Goal: Find contact information: Obtain details needed to contact an individual or organization

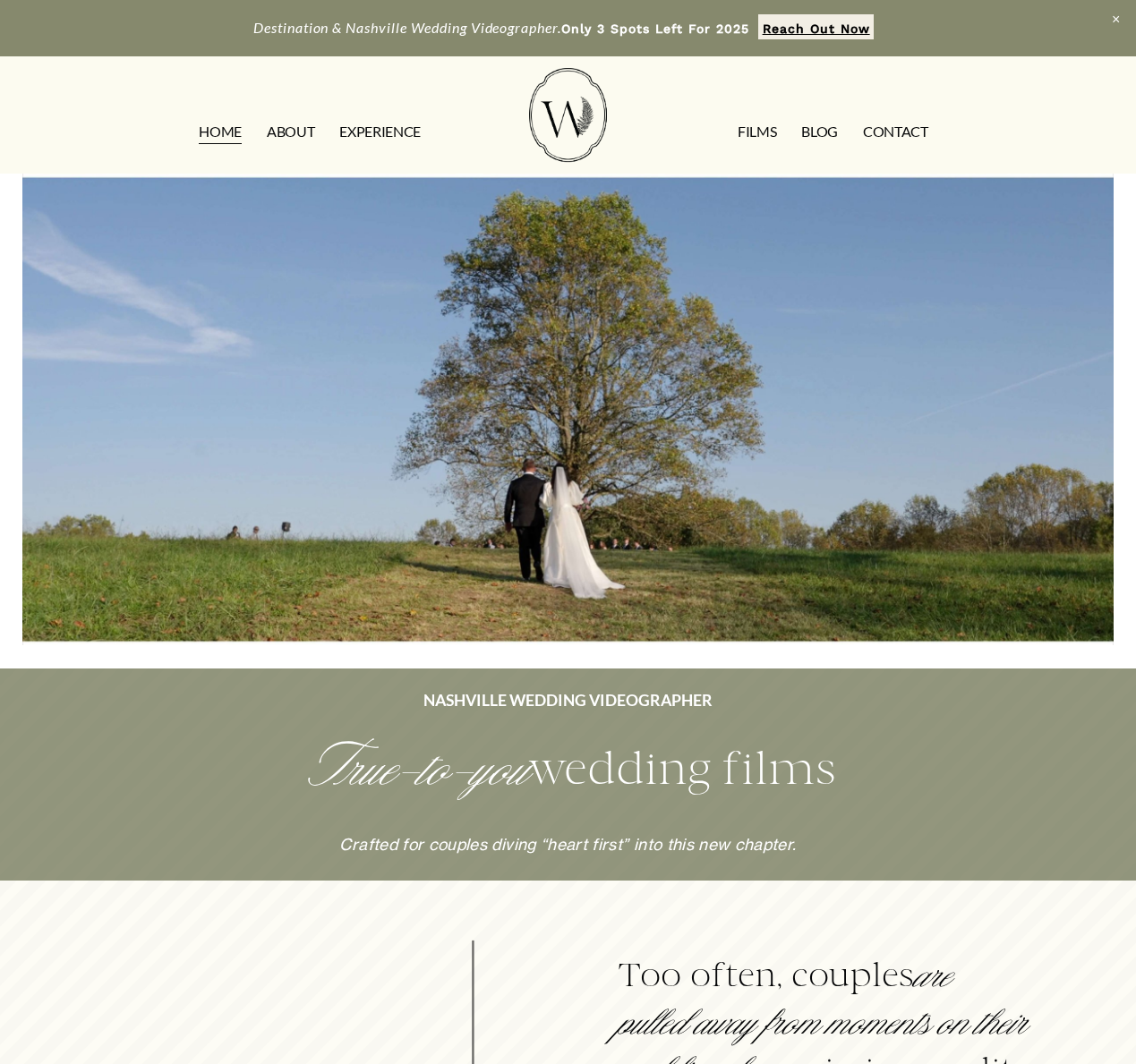
click at [883, 129] on link "CONTACT" at bounding box center [895, 131] width 65 height 28
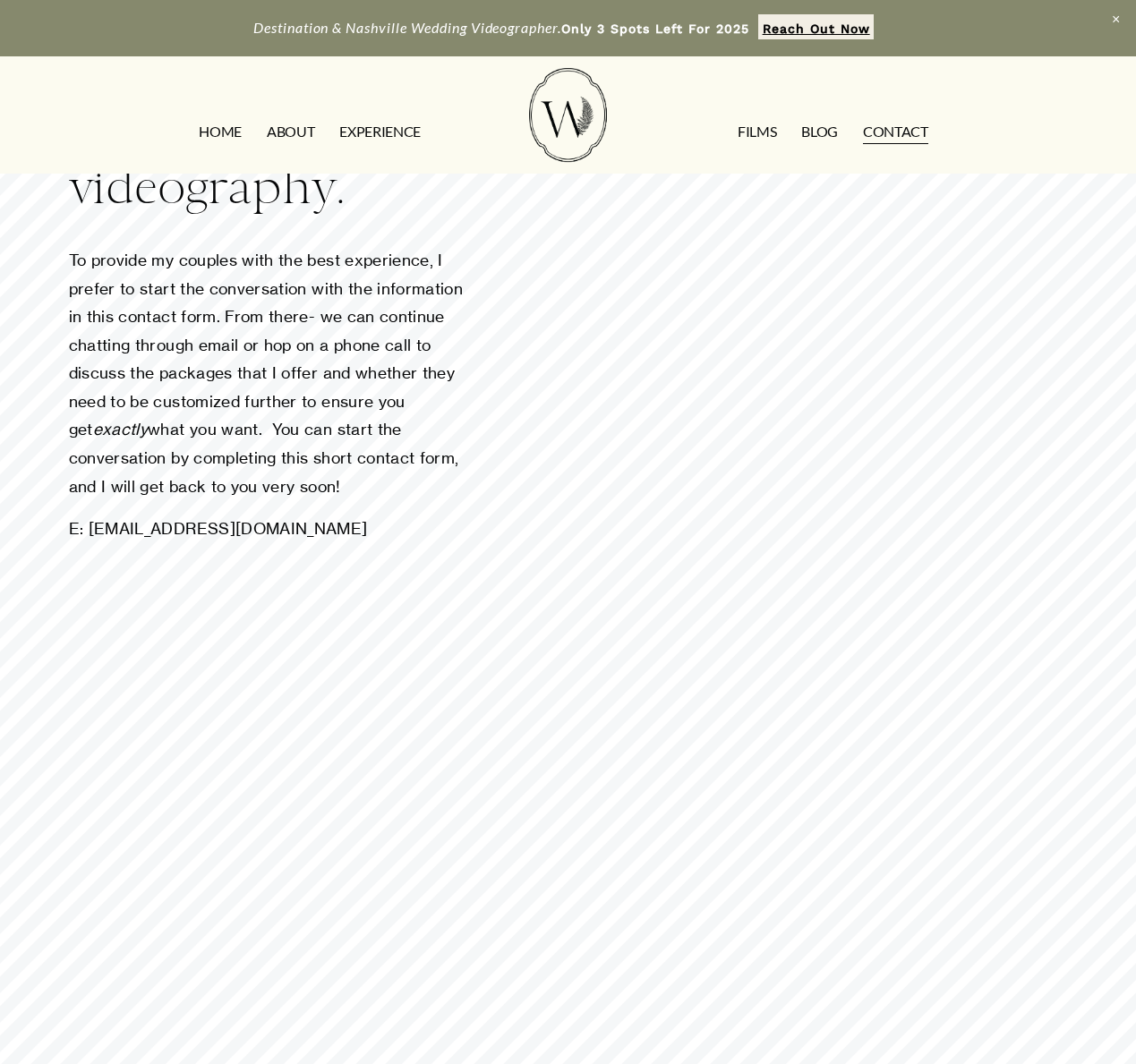
scroll to position [123, 0]
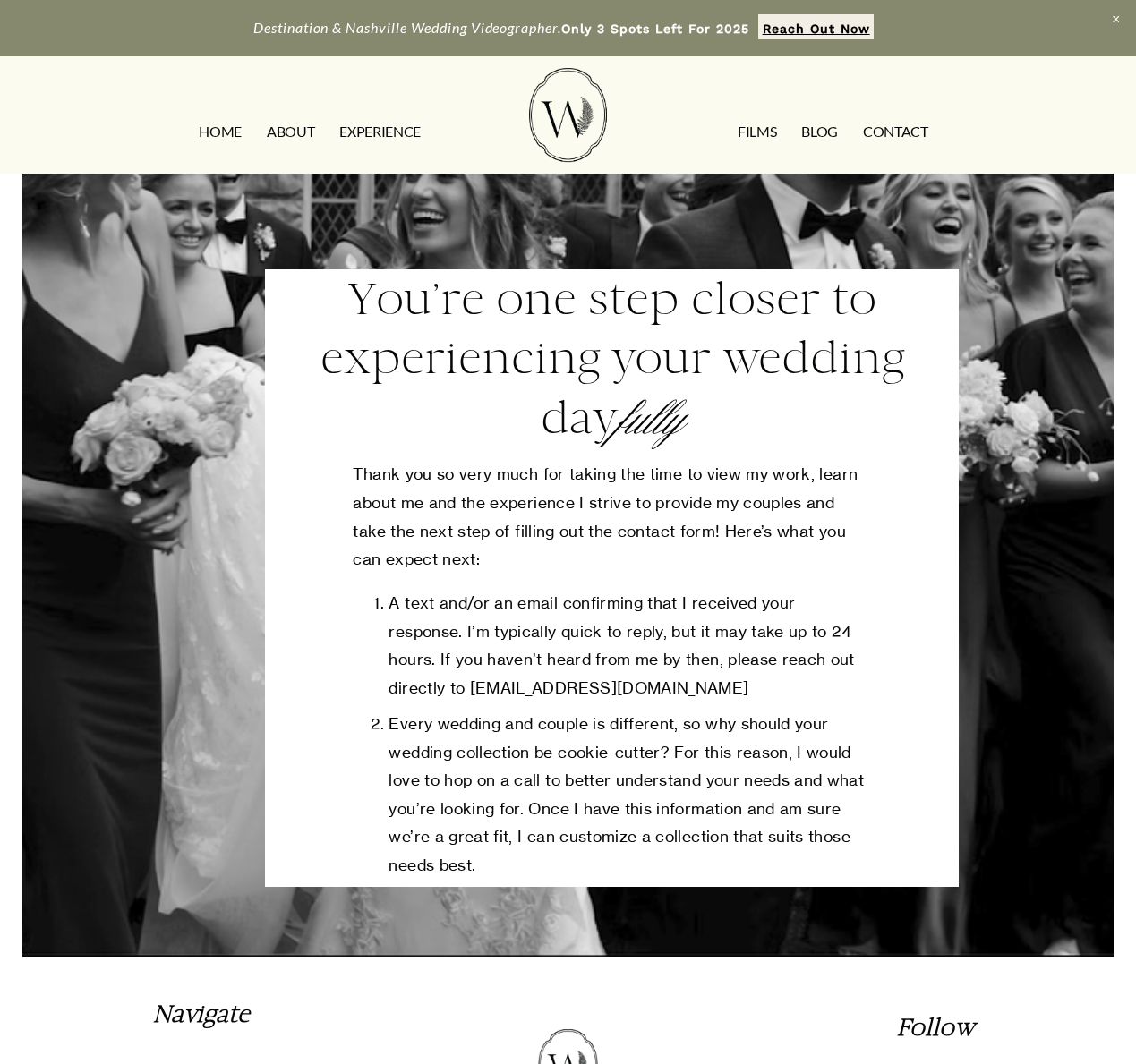
scroll to position [236, 0]
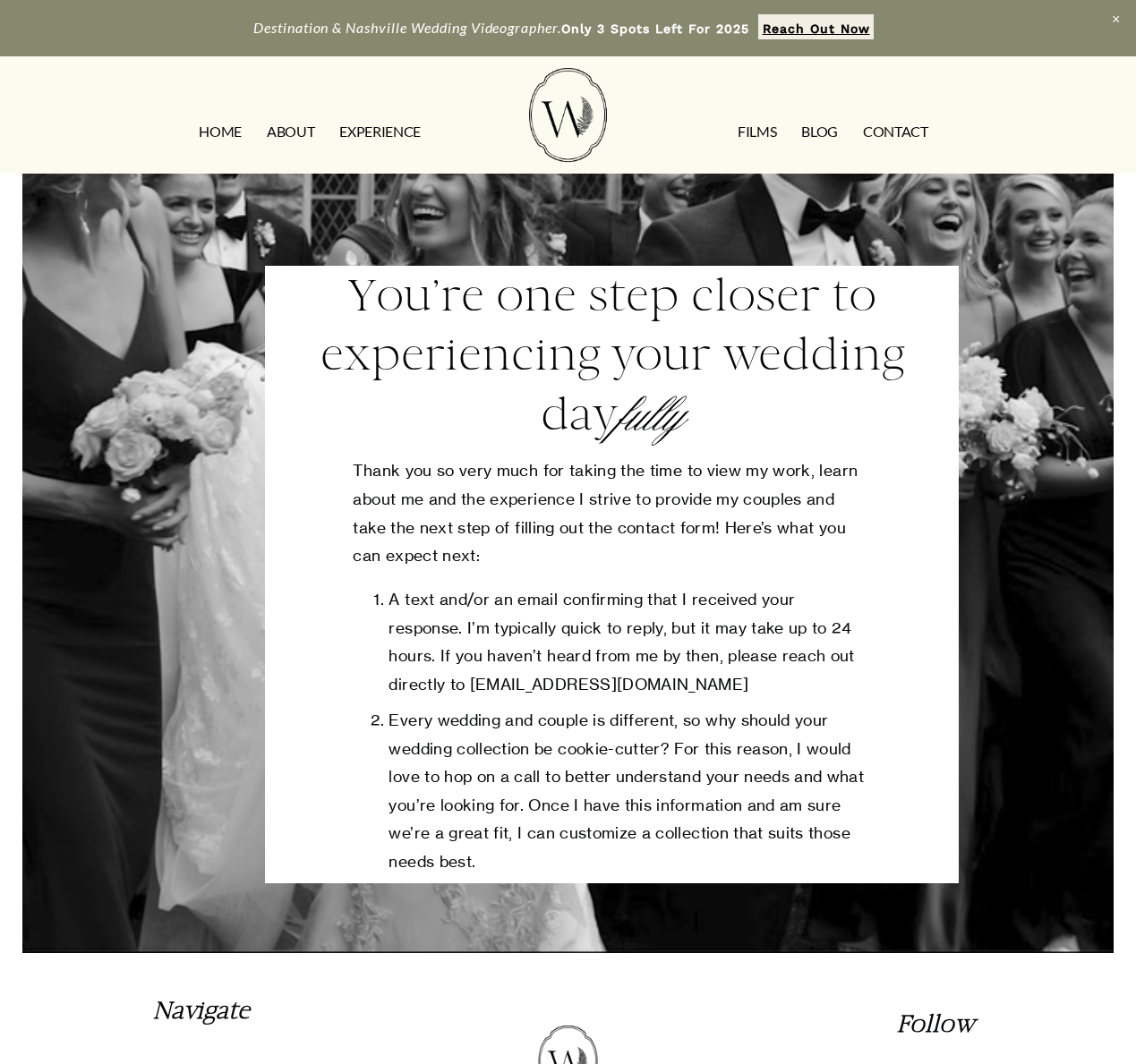
click at [627, 689] on p "A text and/or an email confirming that I received your response. I’m typically …" at bounding box center [629, 641] width 481 height 113
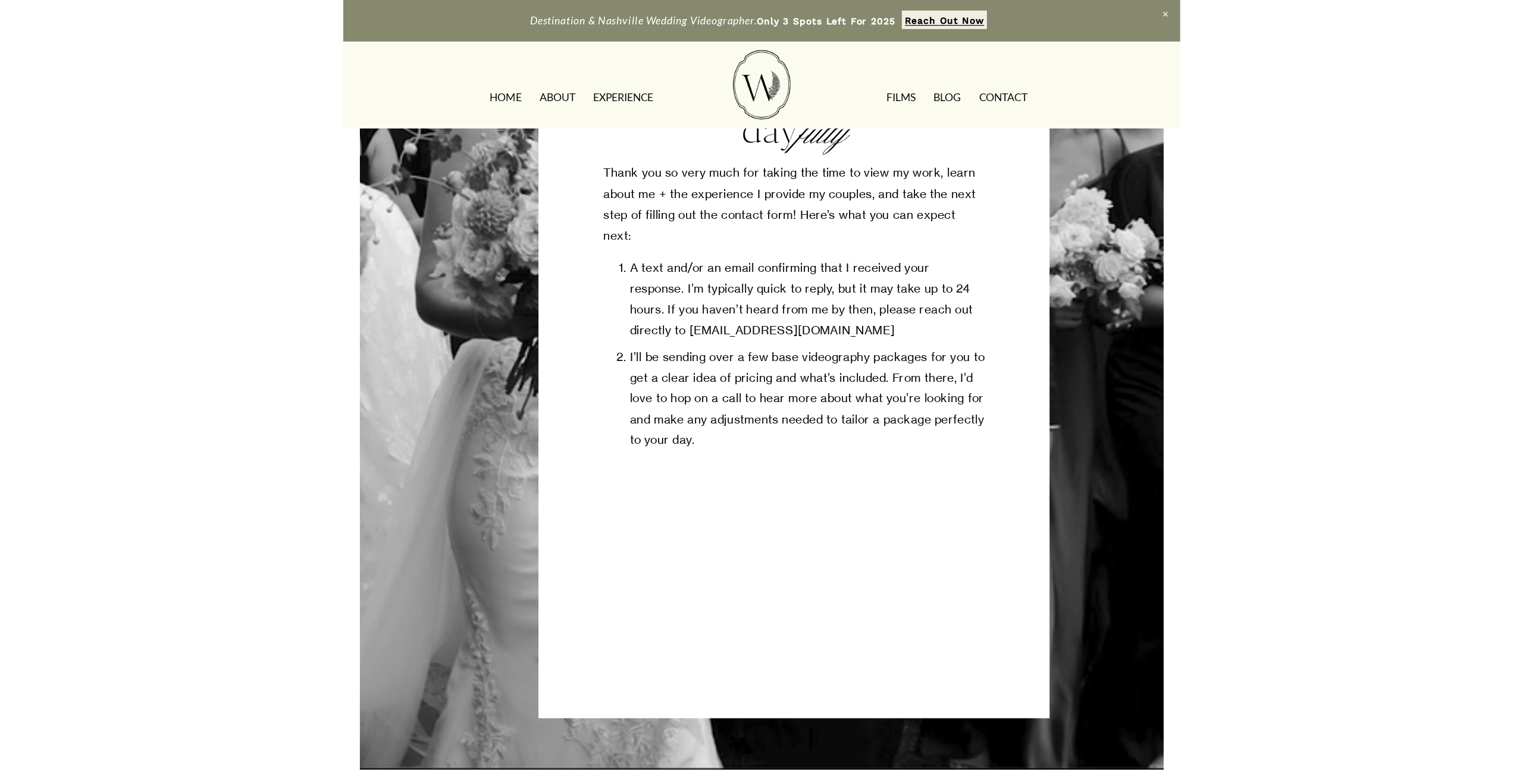
scroll to position [176, 0]
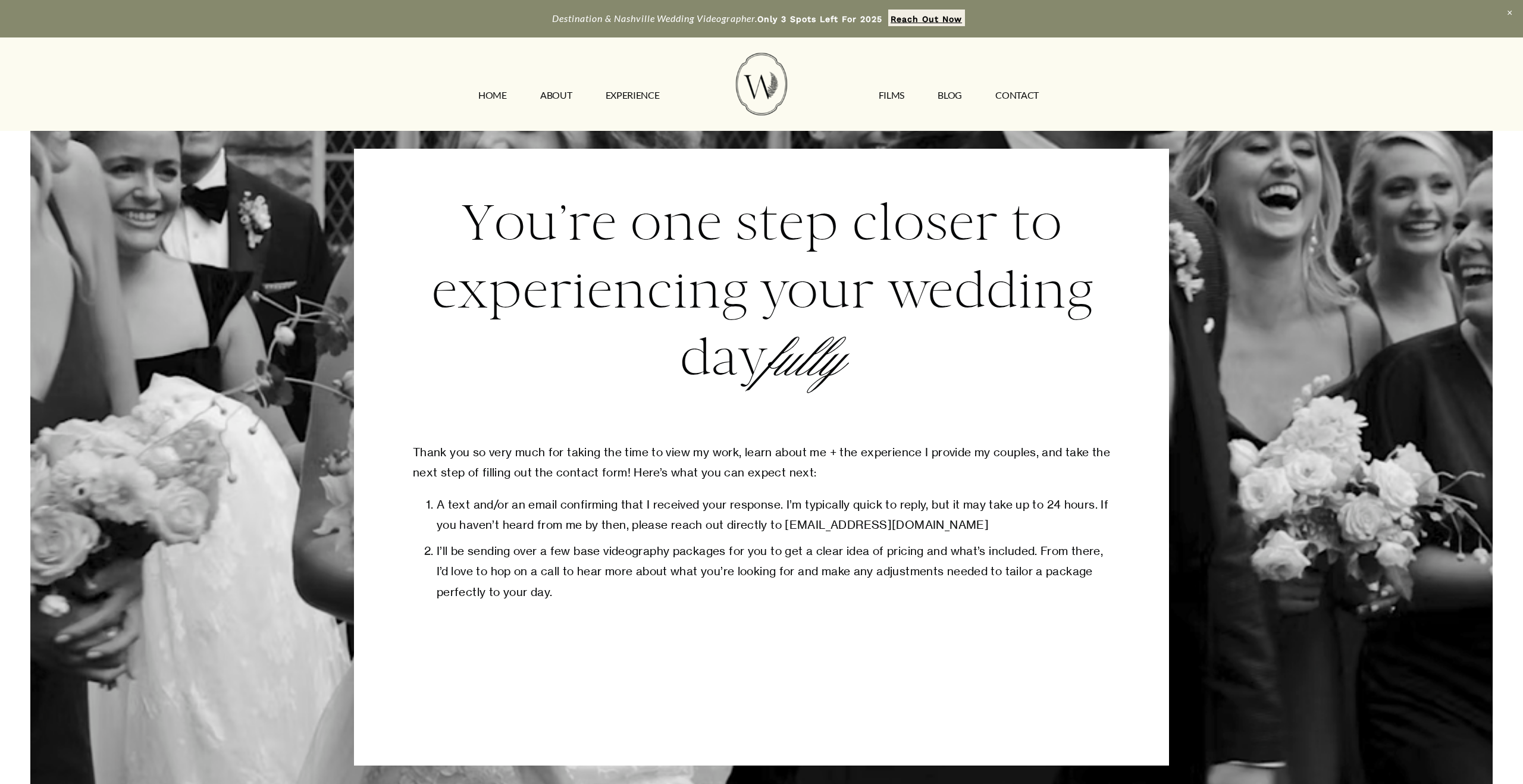
scroll to position [456, 0]
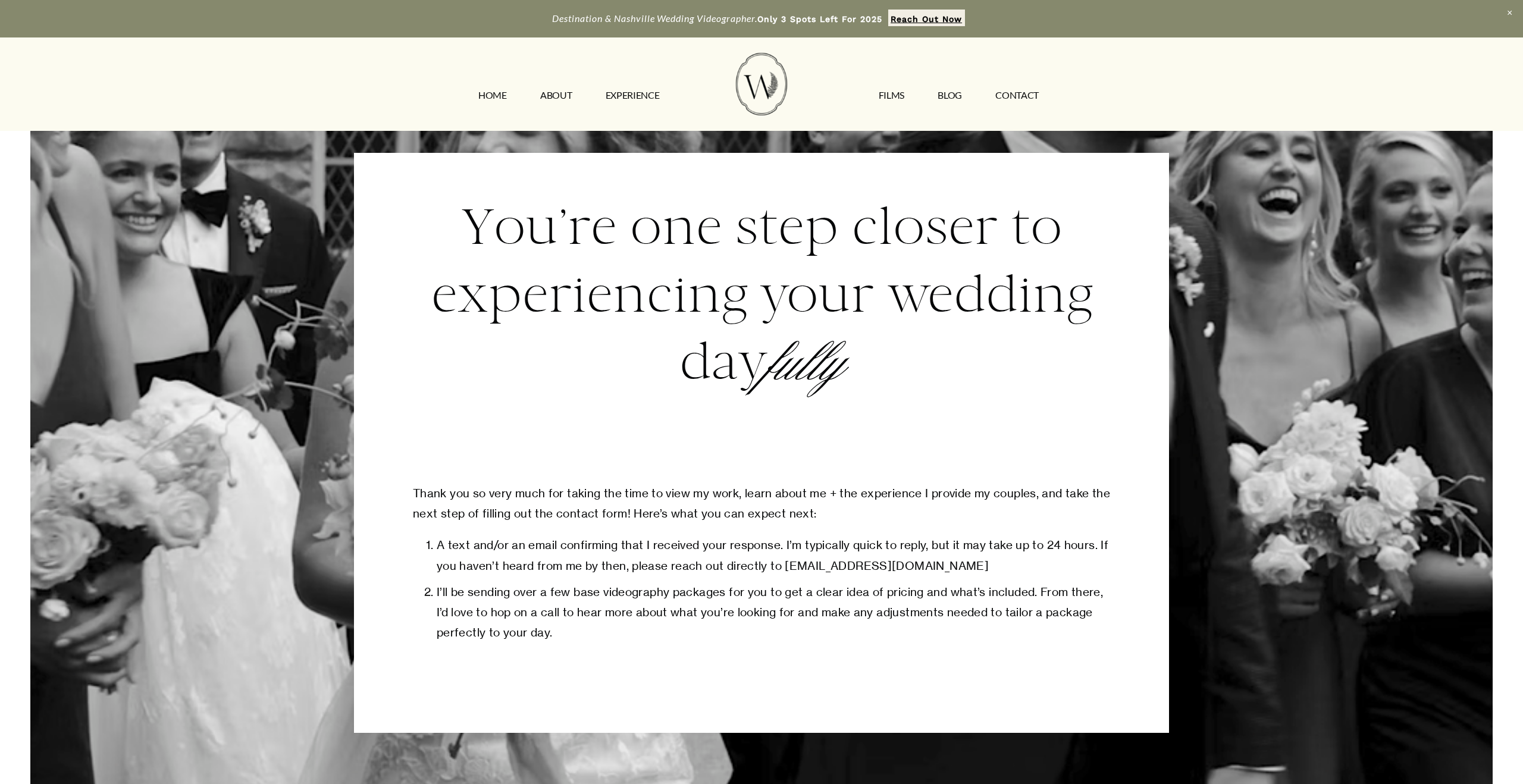
scroll to position [322, 0]
